Goal: Transaction & Acquisition: Purchase product/service

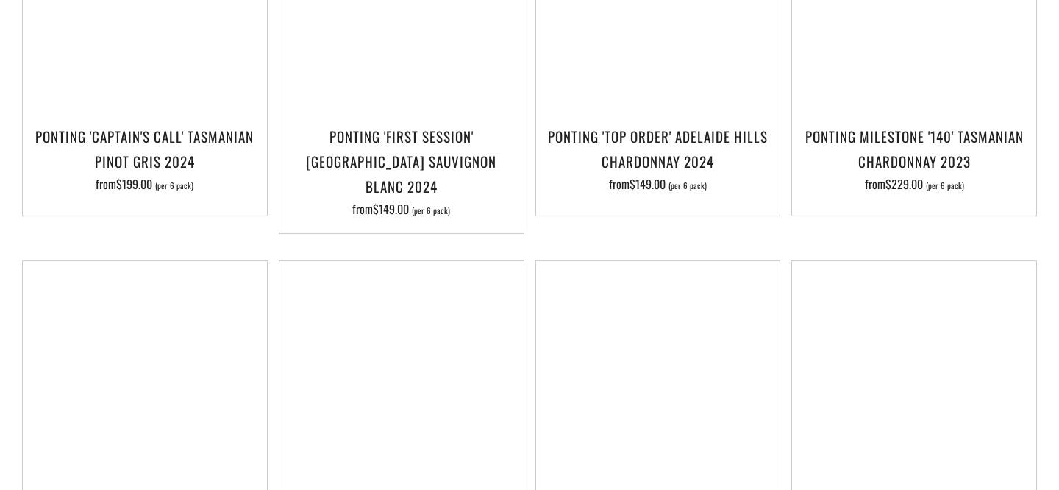
scroll to position [608, 0]
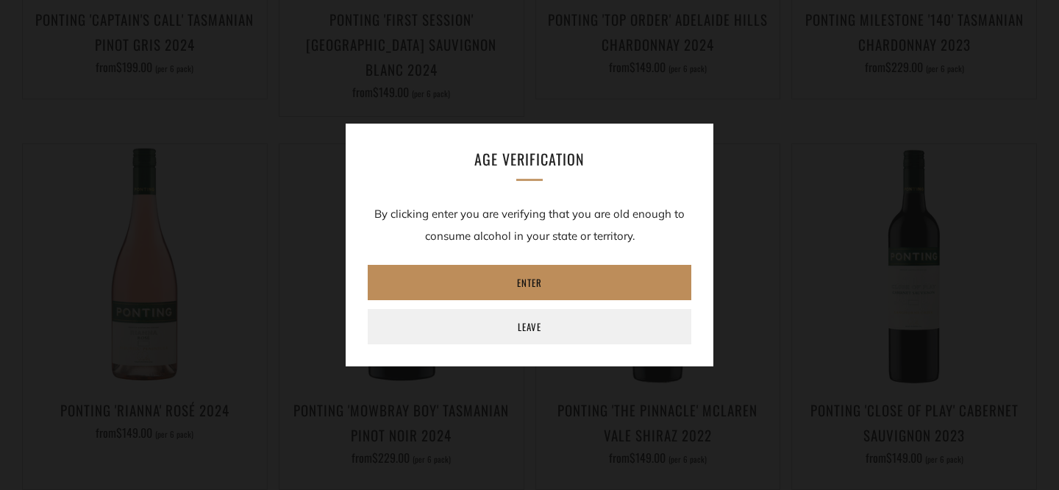
click at [433, 282] on link "Enter" at bounding box center [530, 282] width 324 height 35
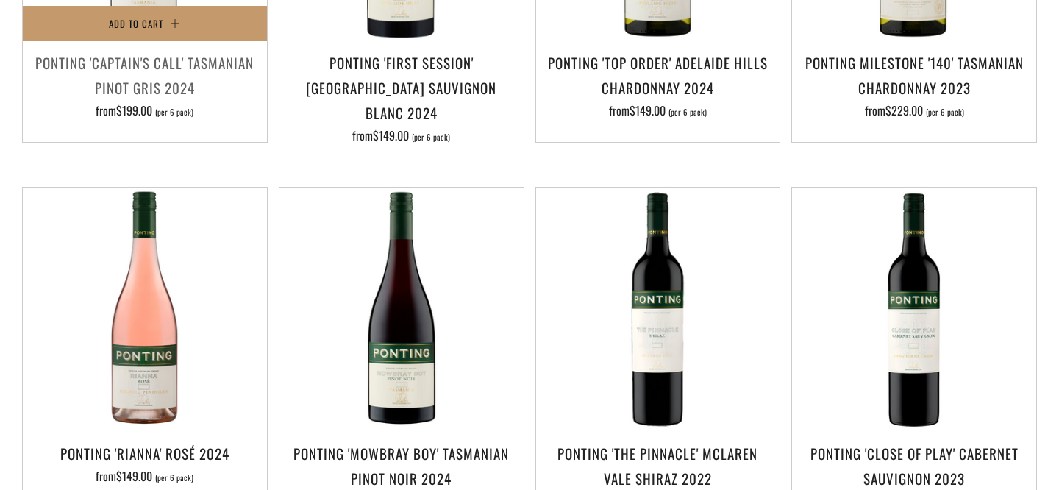
scroll to position [739, 0]
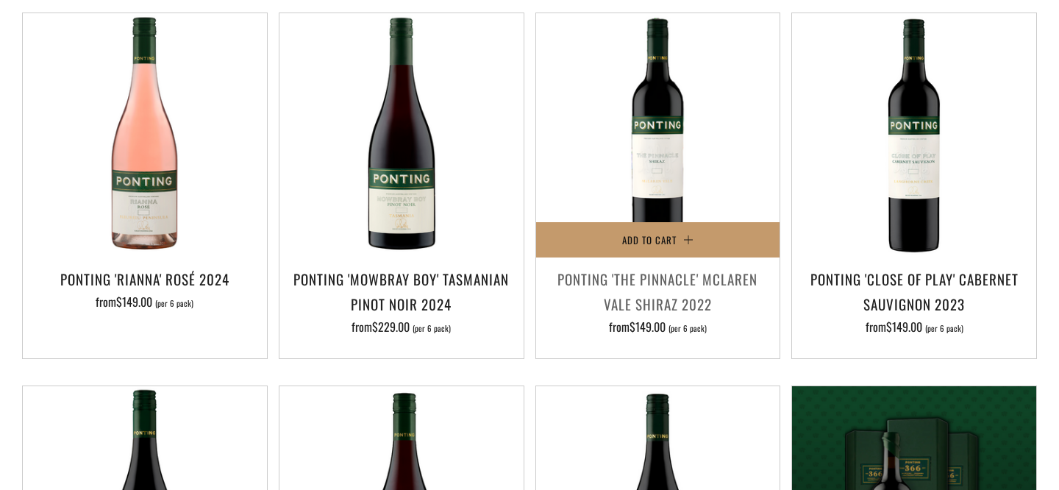
click at [646, 272] on h3 "Ponting 'The Pinnacle' McLaren Vale Shiraz 2022" at bounding box center [659, 291] width 230 height 50
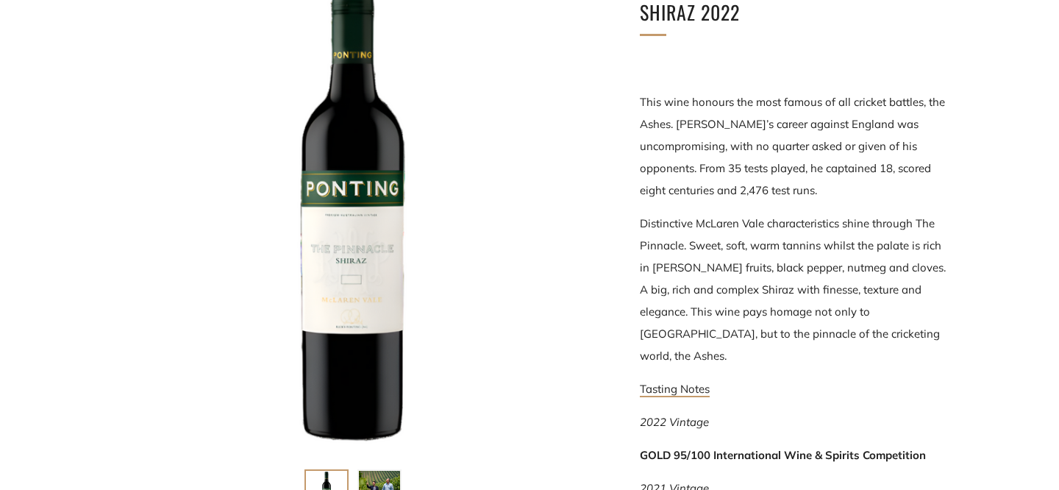
scroll to position [288, 0]
